Goal: Communication & Community: Answer question/provide support

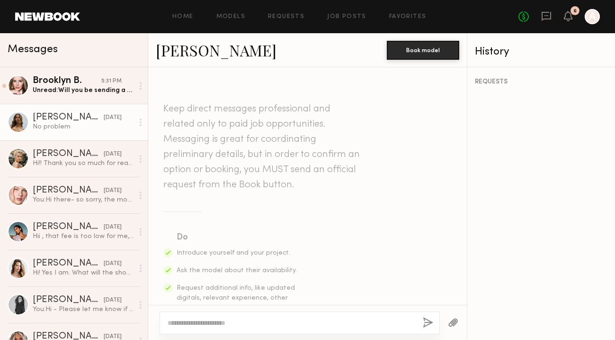
click at [112, 89] on div "Unread: Will you be sending a zoom link?" at bounding box center [83, 90] width 101 height 9
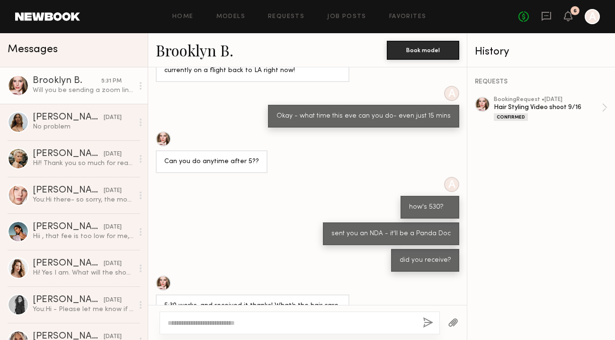
scroll to position [989, 0]
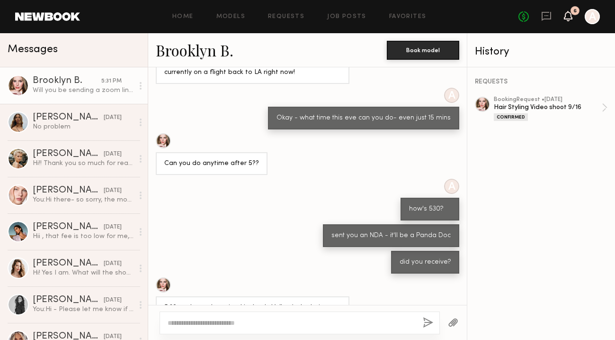
click at [568, 16] on icon at bounding box center [569, 15] width 8 height 7
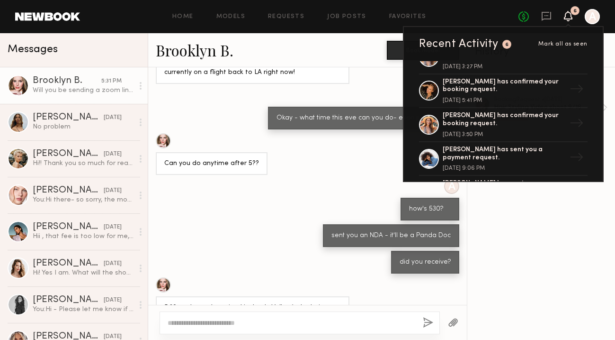
scroll to position [0, 0]
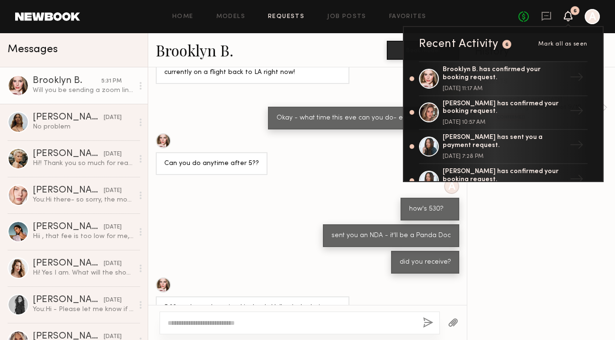
click at [294, 18] on link "Requests" at bounding box center [286, 17] width 36 height 6
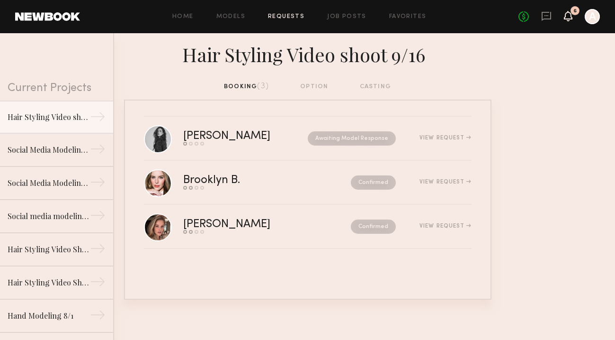
click at [565, 19] on icon at bounding box center [568, 16] width 9 height 10
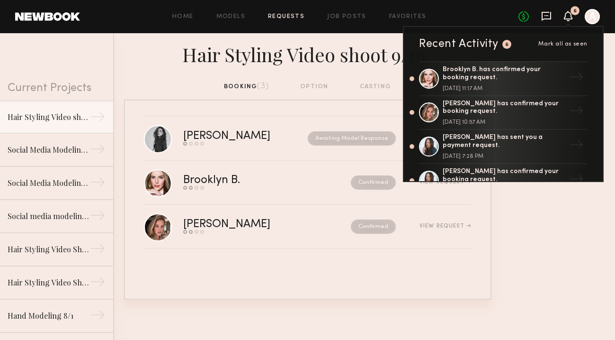
click at [549, 18] on icon at bounding box center [546, 16] width 9 height 9
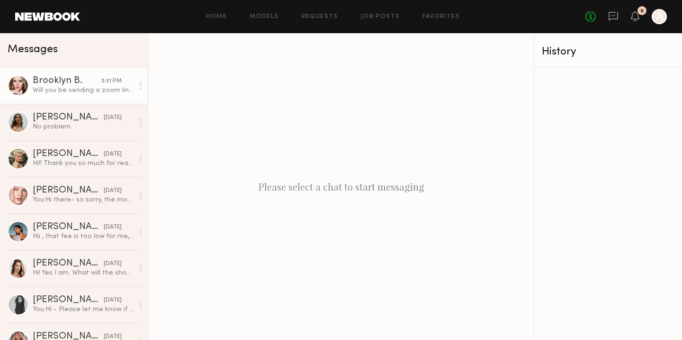
click at [71, 89] on div "Will you be sending a zoom link?" at bounding box center [83, 90] width 101 height 9
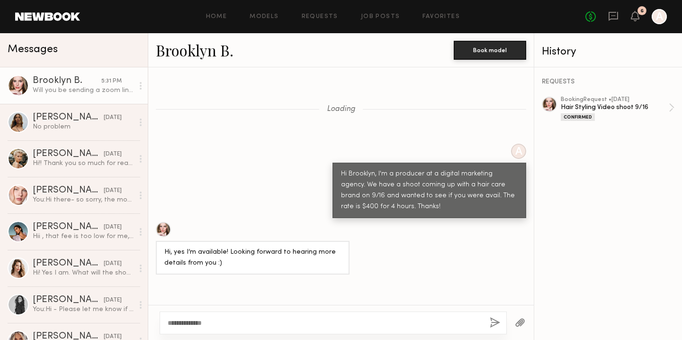
scroll to position [844, 0]
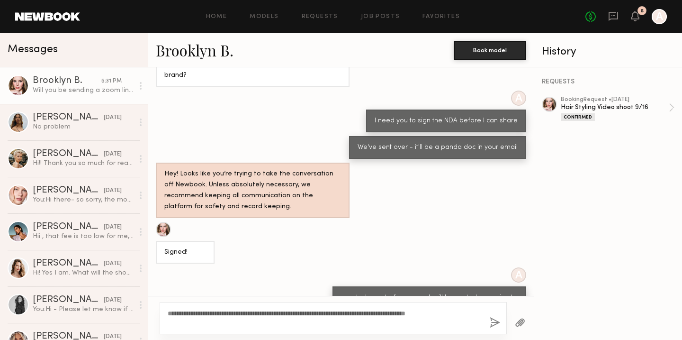
type textarea "**********"
click at [492, 321] on button "button" at bounding box center [495, 323] width 10 height 12
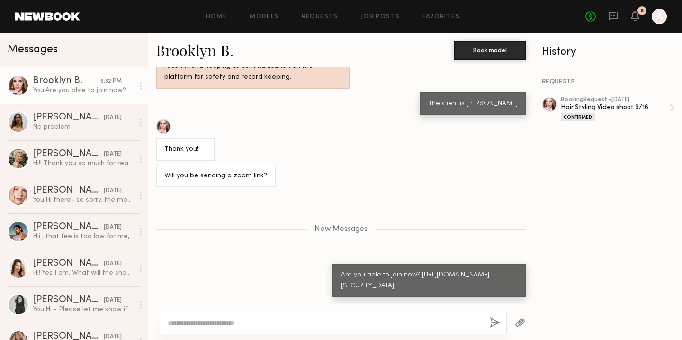
click at [490, 317] on button "button" at bounding box center [495, 323] width 10 height 12
click at [188, 327] on textarea at bounding box center [325, 322] width 314 height 9
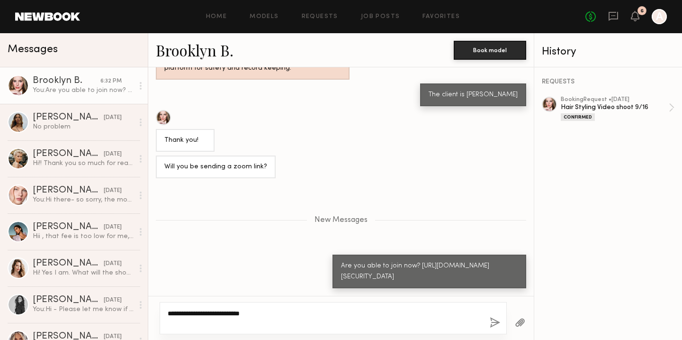
type textarea "**********"
click at [494, 320] on button "button" at bounding box center [495, 323] width 10 height 12
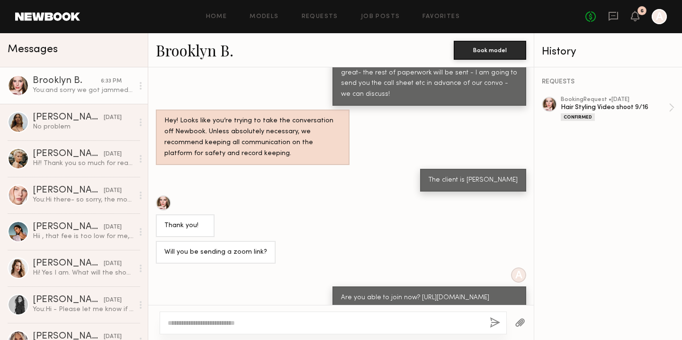
scroll to position [1127, 0]
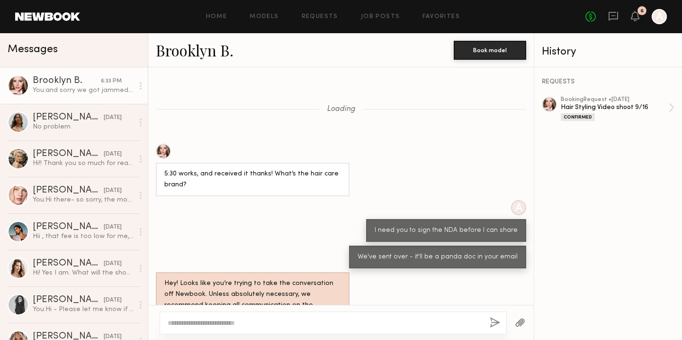
scroll to position [394, 0]
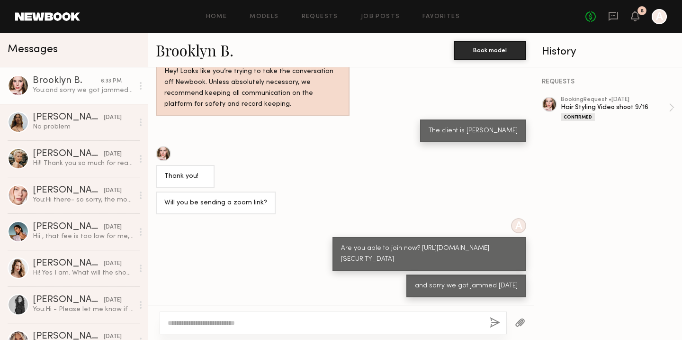
click at [180, 55] on link "Brooklyn B." at bounding box center [195, 50] width 78 height 20
click at [188, 51] on link "Brooklyn B." at bounding box center [195, 50] width 78 height 20
click at [183, 52] on link "Brooklyn B." at bounding box center [195, 50] width 78 height 20
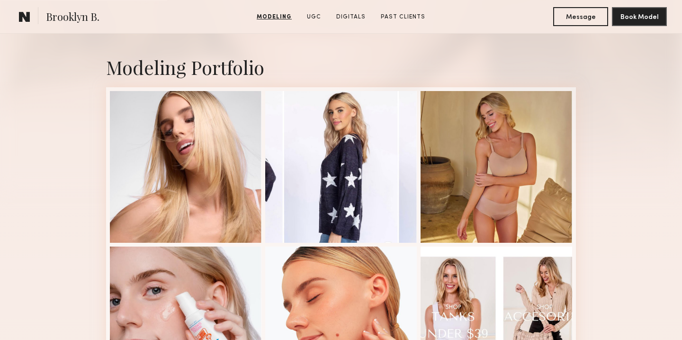
scroll to position [345, 0]
